Goal: Purchase product/service

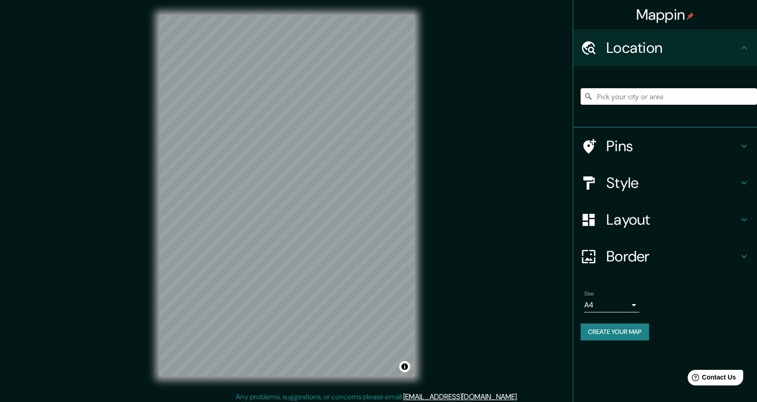
click at [616, 96] on input "Pick your city or area" at bounding box center [669, 96] width 176 height 17
paste input "[URL][DOMAIN_NAME]"
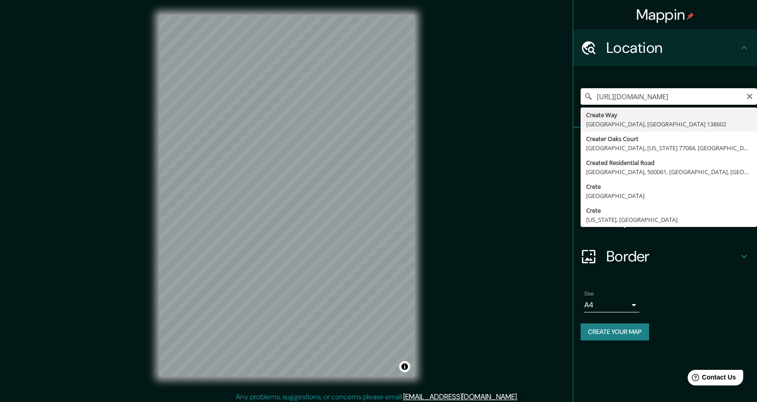
drag, startPoint x: 702, startPoint y: 98, endPoint x: 559, endPoint y: 96, distance: 143.0
click at [559, 96] on div "Mappin Location [URL][DOMAIN_NAME] [GEOGRAPHIC_DATA] [GEOGRAPHIC_DATA][US_STATE…" at bounding box center [378, 203] width 757 height 406
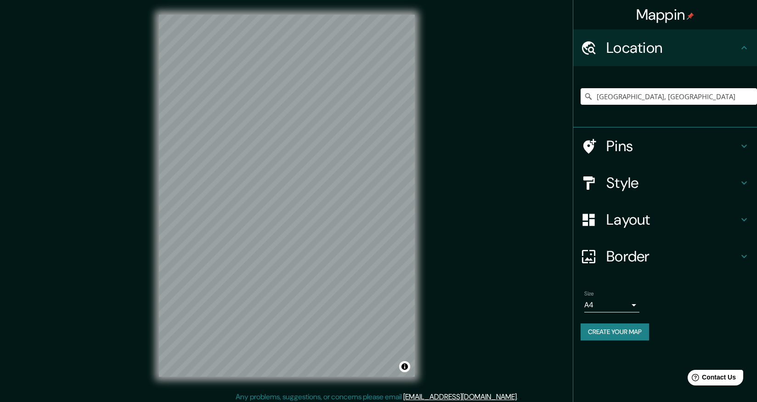
click at [651, 176] on h4 "Style" at bounding box center [673, 183] width 132 height 18
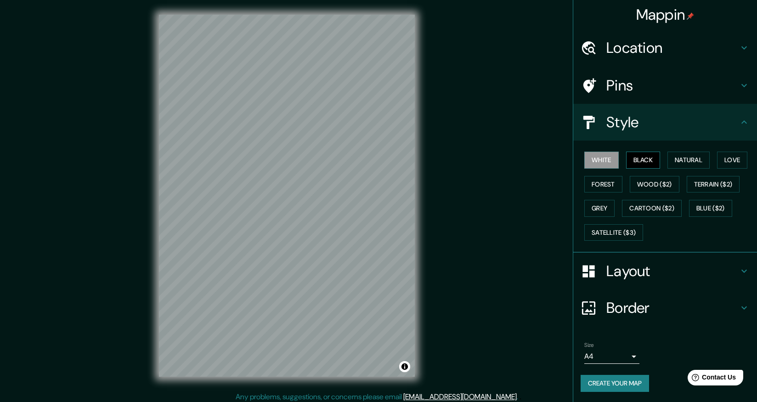
click at [644, 160] on button "Black" at bounding box center [643, 160] width 34 height 17
click at [608, 164] on button "White" at bounding box center [602, 160] width 34 height 17
click at [633, 382] on button "Create your map" at bounding box center [615, 383] width 68 height 17
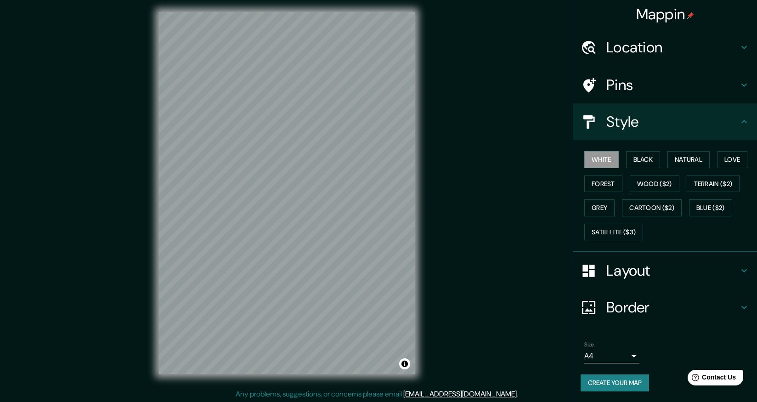
scroll to position [4, 0]
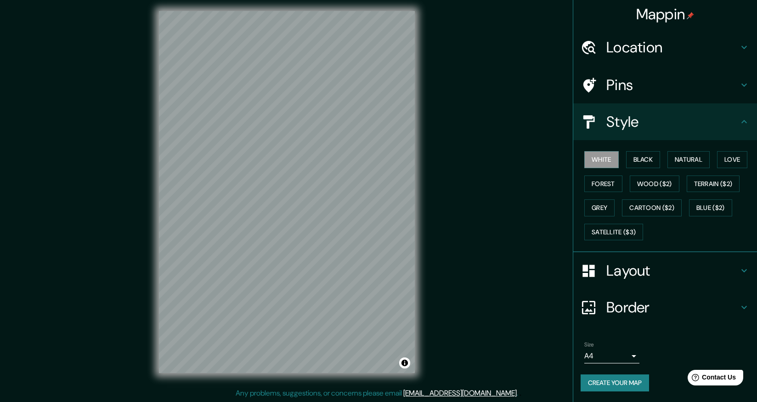
click at [624, 385] on button "Create your map" at bounding box center [615, 383] width 68 height 17
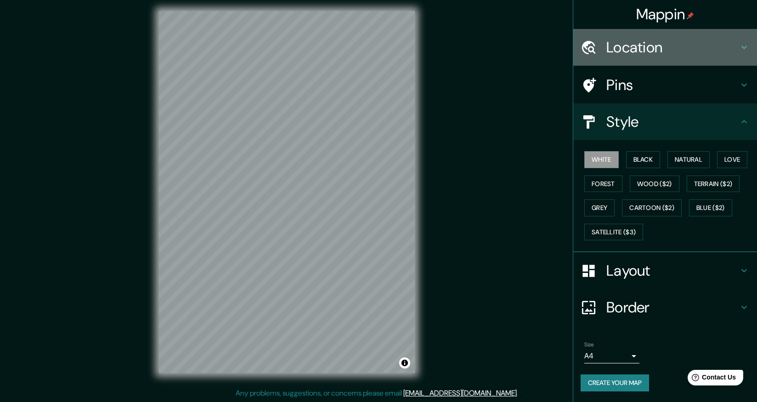
click at [628, 51] on h4 "Location" at bounding box center [673, 47] width 132 height 18
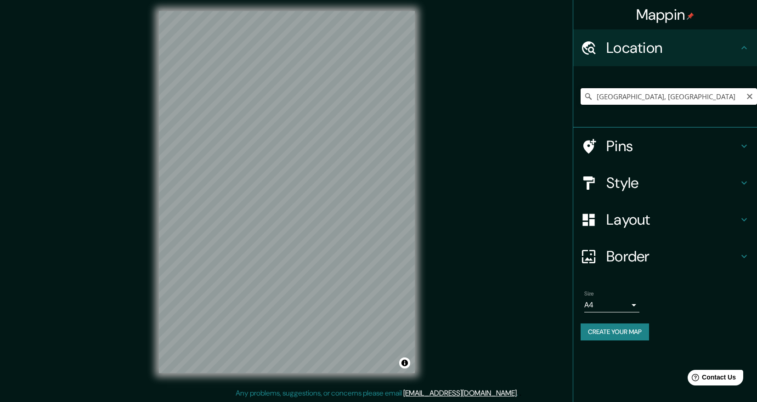
drag, startPoint x: 681, startPoint y: 95, endPoint x: 586, endPoint y: 94, distance: 94.7
click at [586, 94] on div "[GEOGRAPHIC_DATA], [GEOGRAPHIC_DATA]" at bounding box center [669, 96] width 176 height 17
paste input "[GEOGRAPHIC_DATA]"
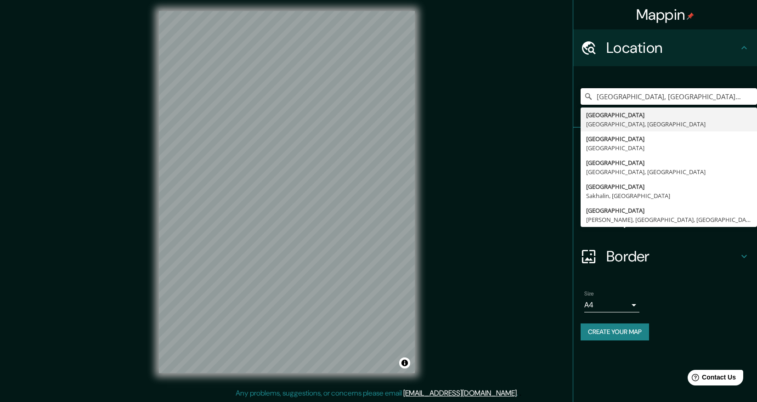
drag, startPoint x: 712, startPoint y: 98, endPoint x: 576, endPoint y: 97, distance: 135.6
click at [576, 97] on div "[GEOGRAPHIC_DATA], [GEOGRAPHIC_DATA], [GEOGRAPHIC_DATA] [GEOGRAPHIC_DATA] [GEOG…" at bounding box center [666, 97] width 184 height 62
paste input "[GEOGRAPHIC_DATA]"
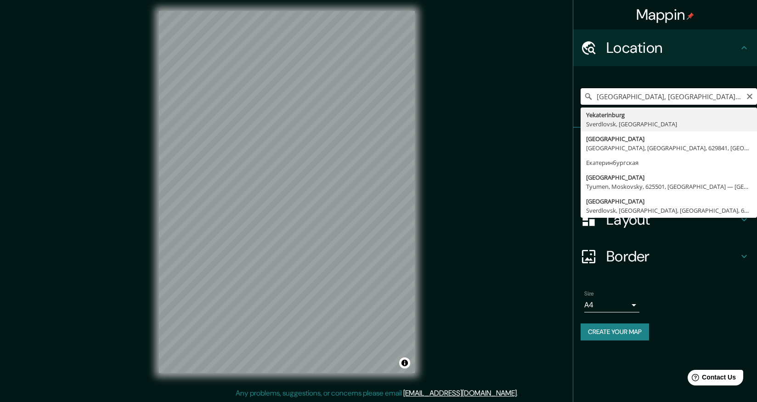
drag, startPoint x: 718, startPoint y: 99, endPoint x: 591, endPoint y: 98, distance: 127.3
click at [591, 98] on div "[GEOGRAPHIC_DATA], [GEOGRAPHIC_DATA], [GEOGRAPHIC_DATA] Yekaterinburg Sverdlovs…" at bounding box center [669, 96] width 176 height 17
paste input "[GEOGRAPHIC_DATA]"
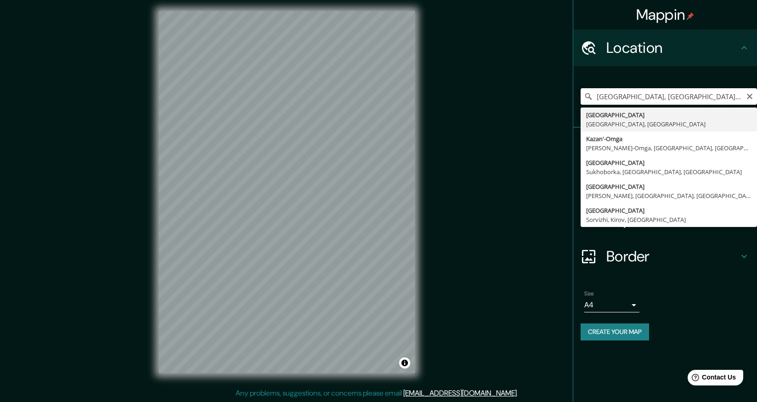
drag, startPoint x: 694, startPoint y: 99, endPoint x: 588, endPoint y: 92, distance: 105.9
click at [588, 92] on div "[GEOGRAPHIC_DATA], [GEOGRAPHIC_DATA], [GEOGRAPHIC_DATA] [GEOGRAPHIC_DATA] [GEOG…" at bounding box center [669, 96] width 176 height 17
paste input "[GEOGRAPHIC_DATA]"
drag, startPoint x: 734, startPoint y: 99, endPoint x: 586, endPoint y: 95, distance: 148.5
click at [586, 95] on div "[GEOGRAPHIC_DATA], [GEOGRAPHIC_DATA], [GEOGRAPHIC_DATA] [GEOGRAPHIC_DATA] [GEOG…" at bounding box center [669, 96] width 176 height 17
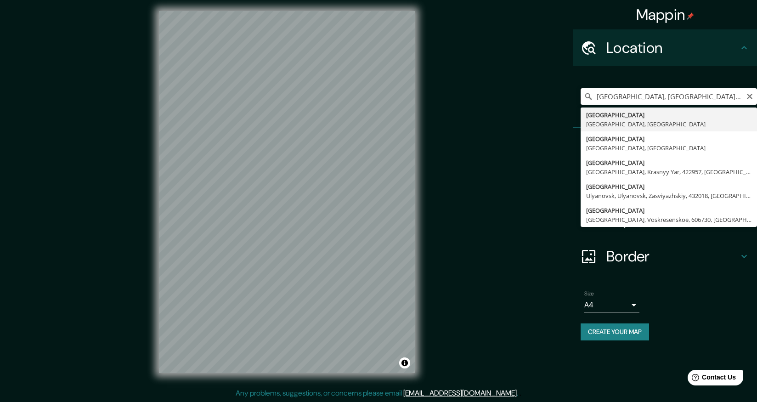
paste input "[GEOGRAPHIC_DATA]"
type input "[GEOGRAPHIC_DATA], [GEOGRAPHIC_DATA], [GEOGRAPHIC_DATA]"
click at [750, 97] on icon "Clear" at bounding box center [749, 96] width 7 height 7
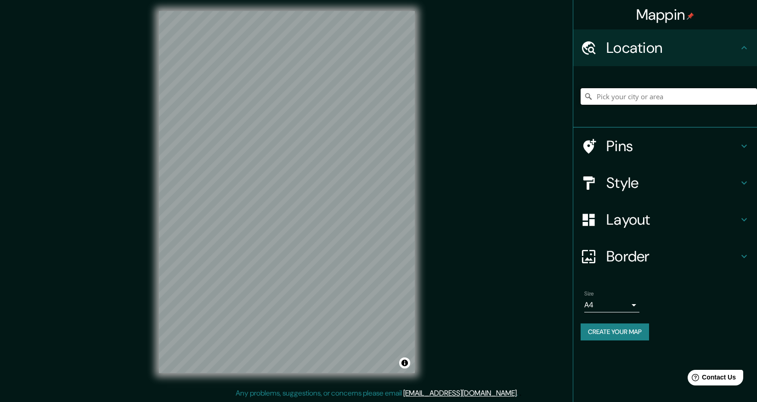
click at [723, 95] on input "Pick your city or area" at bounding box center [669, 96] width 176 height 17
paste input "Челябинск"
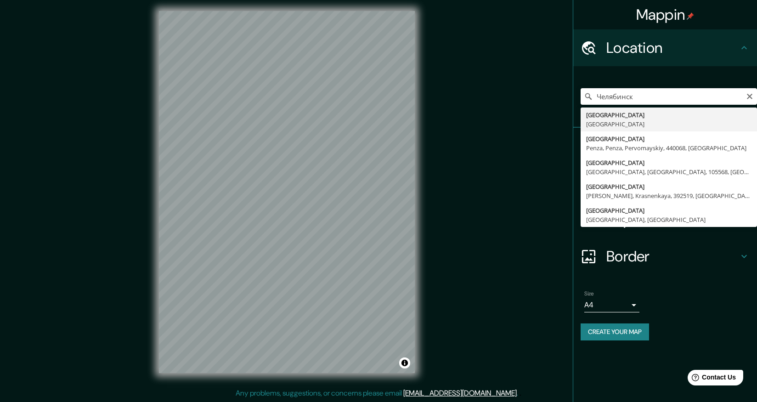
type input "[GEOGRAPHIC_DATA], [GEOGRAPHIC_DATA]"
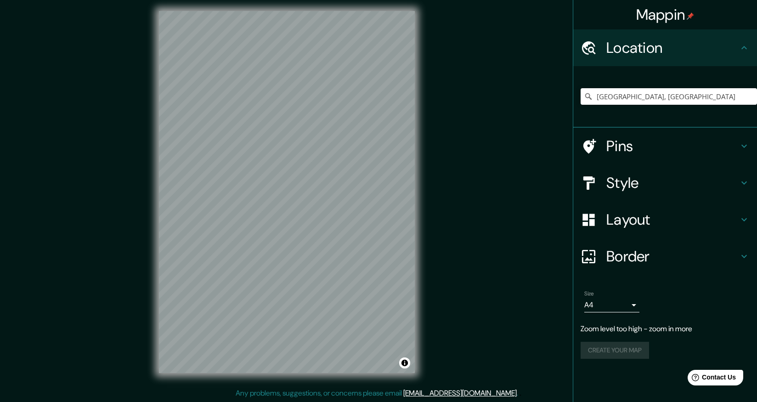
click at [650, 184] on h4 "Style" at bounding box center [673, 183] width 132 height 18
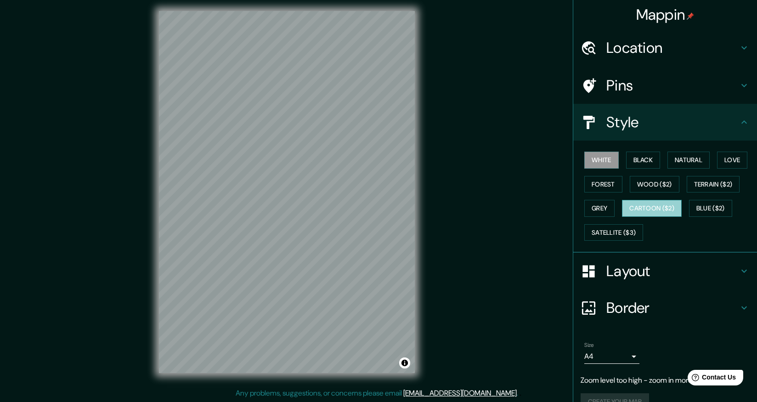
click at [657, 208] on button "Cartoon ($2)" at bounding box center [652, 208] width 60 height 17
click at [616, 163] on button "White" at bounding box center [602, 160] width 34 height 17
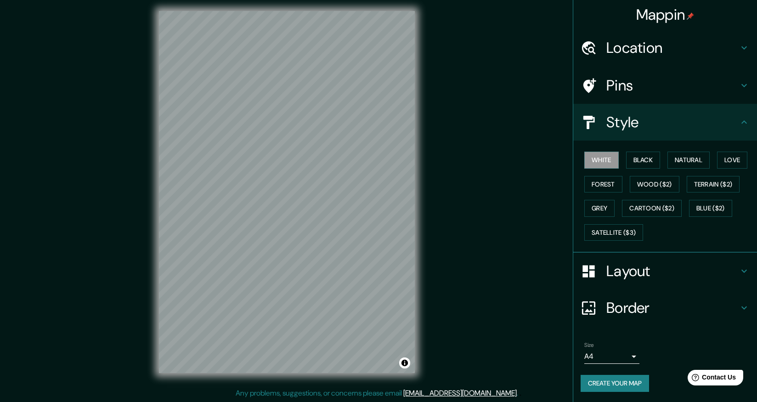
click at [684, 46] on h4 "Location" at bounding box center [673, 48] width 132 height 18
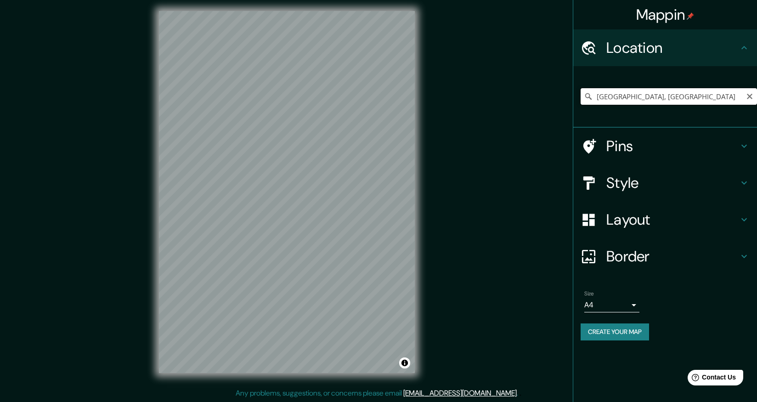
drag, startPoint x: 674, startPoint y: 96, endPoint x: 573, endPoint y: 91, distance: 101.2
click at [584, 96] on div "[GEOGRAPHIC_DATA], [GEOGRAPHIC_DATA]" at bounding box center [669, 96] width 176 height 17
paste input "[GEOGRAPHIC_DATA]"
drag, startPoint x: 700, startPoint y: 97, endPoint x: 581, endPoint y: 93, distance: 119.1
click at [581, 93] on input "[GEOGRAPHIC_DATA], [GEOGRAPHIC_DATA], [GEOGRAPHIC_DATA]" at bounding box center [669, 96] width 176 height 17
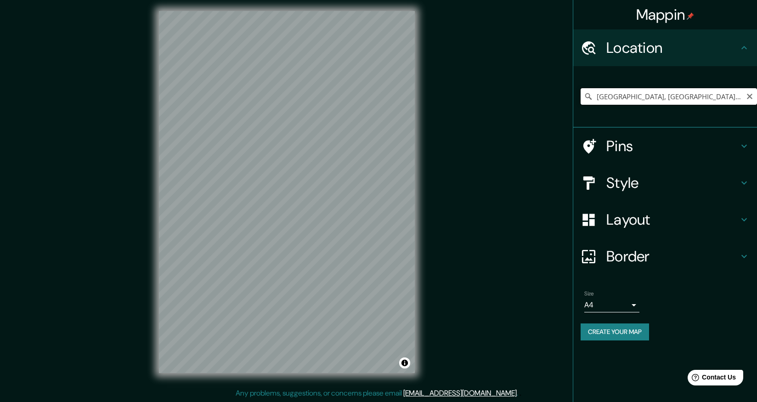
paste input "[GEOGRAPHIC_DATA]"
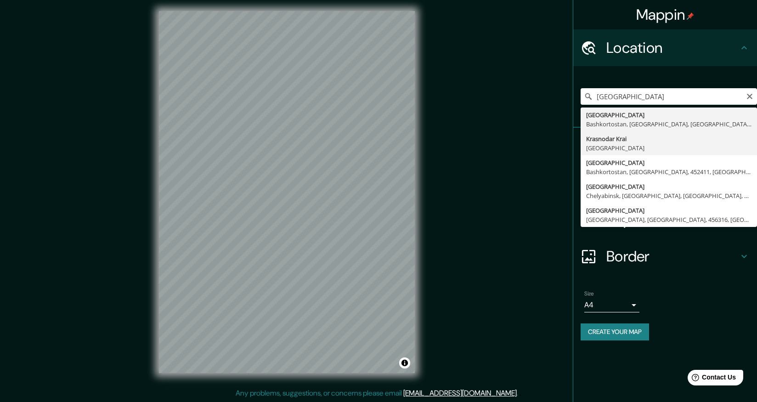
type input "[GEOGRAPHIC_DATA], [GEOGRAPHIC_DATA]"
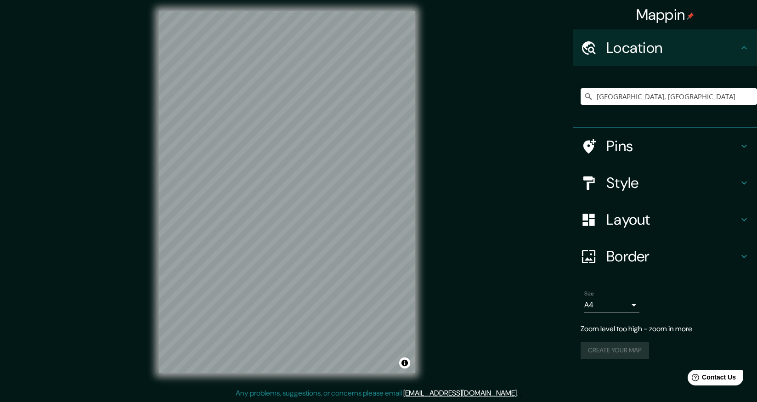
click at [659, 181] on h4 "Style" at bounding box center [673, 183] width 132 height 18
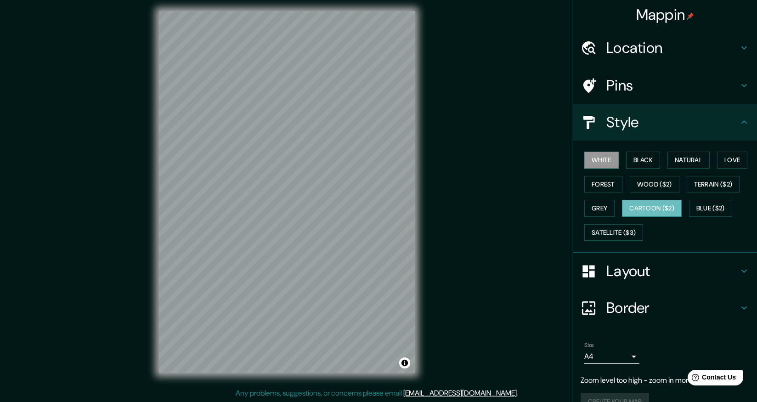
click at [637, 208] on button "Cartoon ($2)" at bounding box center [652, 208] width 60 height 17
click at [614, 161] on button "White" at bounding box center [602, 160] width 34 height 17
